Goal: Check status: Check status

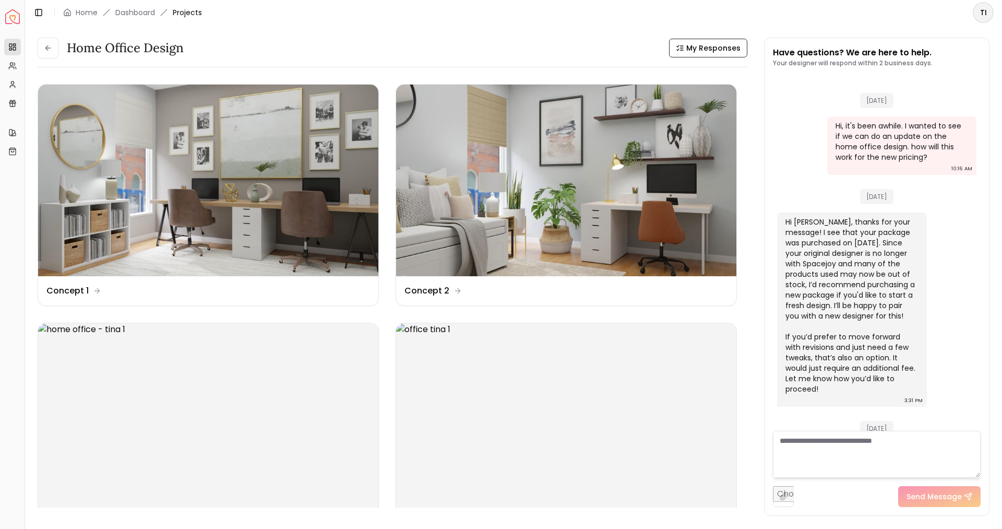
scroll to position [228, 0]
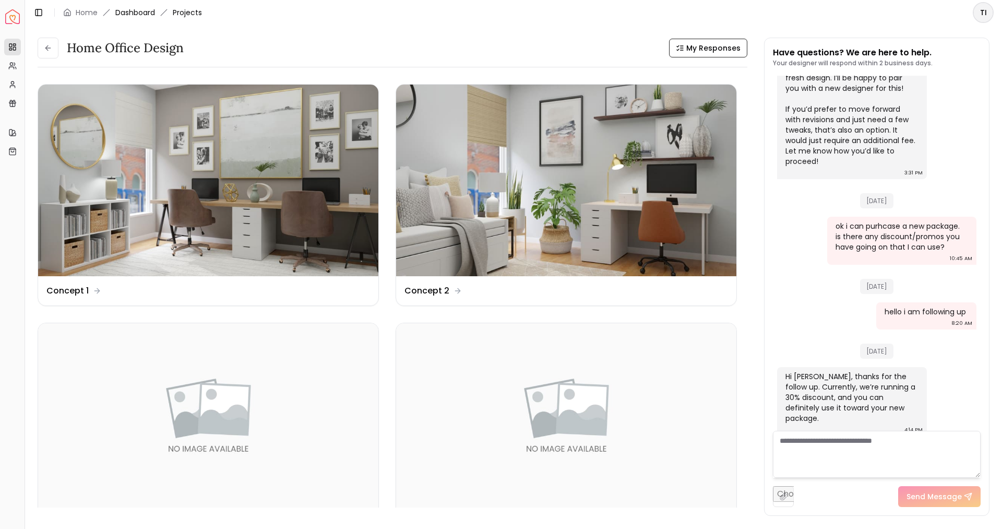
drag, startPoint x: 139, startPoint y: 18, endPoint x: 140, endPoint y: 13, distance: 5.2
click at [140, 13] on div "Toggle Sidebar Home Dashboard Projects" at bounding box center [117, 12] width 185 height 15
click at [140, 13] on link "Dashboard" at bounding box center [135, 12] width 40 height 10
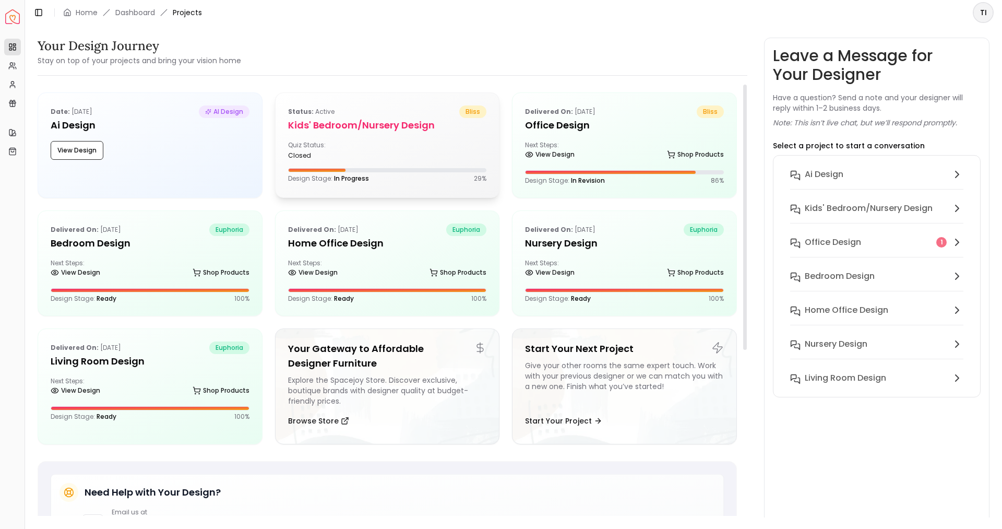
click at [410, 159] on div "Quiz Status: closed" at bounding box center [387, 150] width 199 height 19
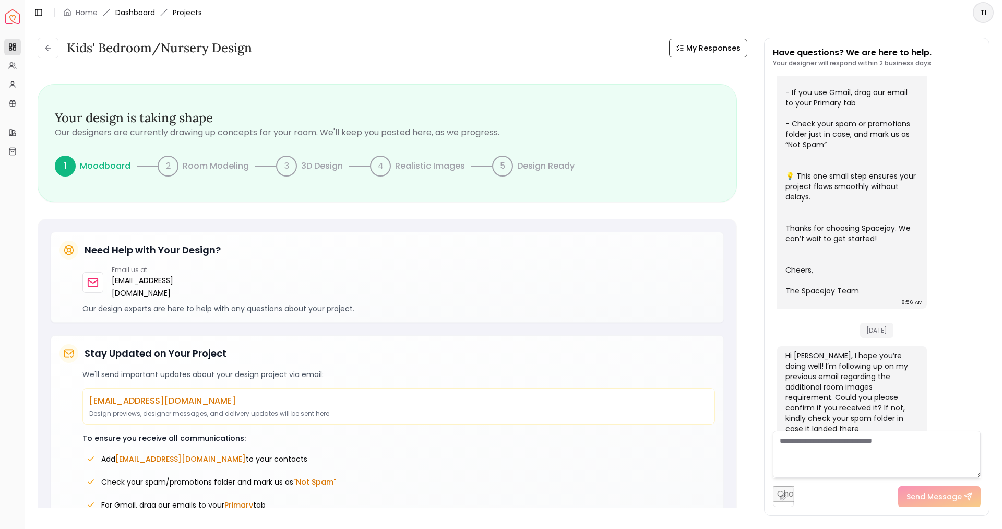
click at [142, 12] on link "Dashboard" at bounding box center [135, 12] width 40 height 10
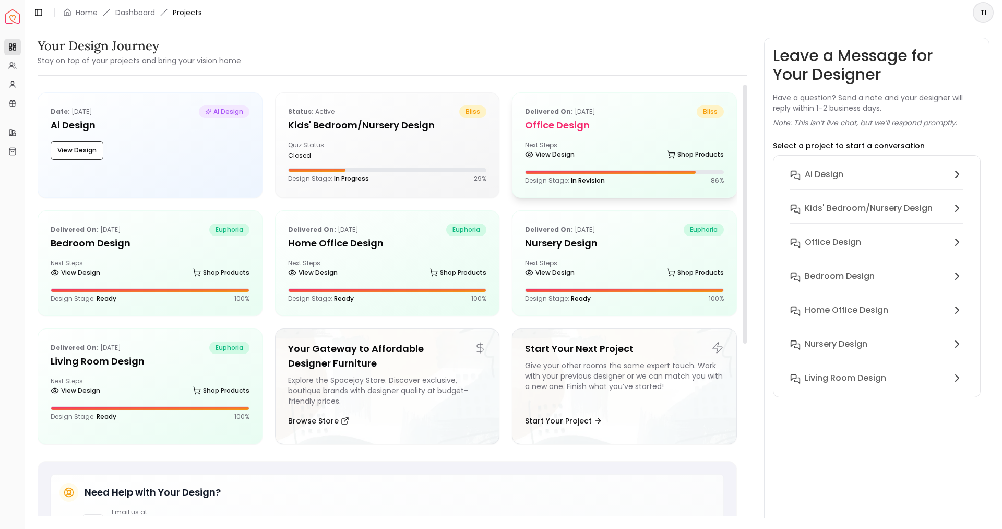
click at [571, 148] on link "View Design" at bounding box center [550, 154] width 50 height 15
